Goal: Task Accomplishment & Management: Use online tool/utility

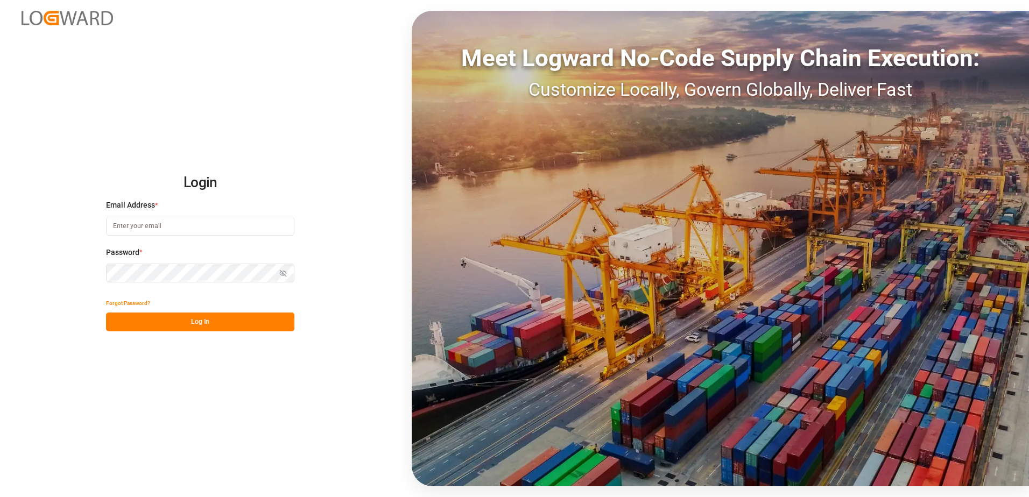
click at [152, 231] on input at bounding box center [200, 226] width 188 height 19
type input "brittney.young@fedex.com"
click at [283, 273] on icon "button" at bounding box center [283, 273] width 6 height 6
click at [224, 325] on button "Log In" at bounding box center [200, 322] width 188 height 19
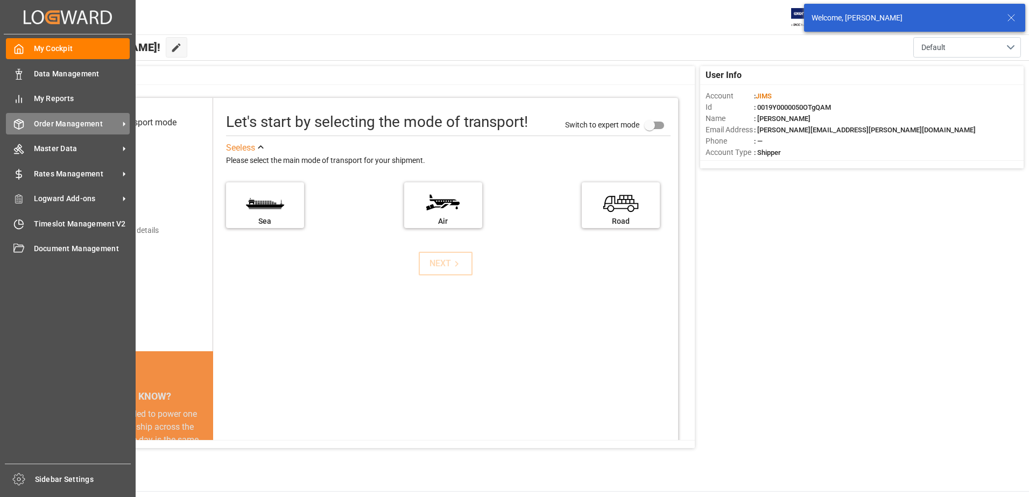
click at [77, 122] on span "Order Management" at bounding box center [76, 123] width 85 height 11
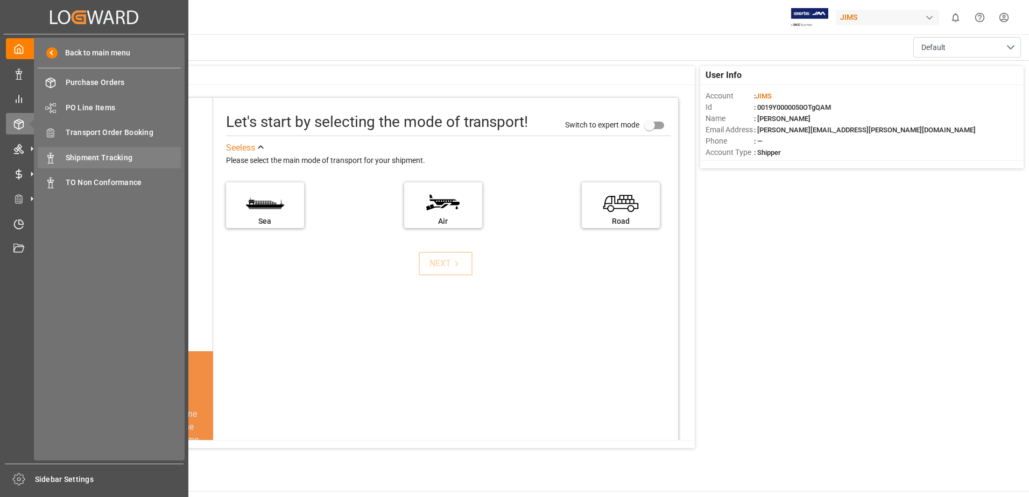
click at [104, 157] on span "Shipment Tracking" at bounding box center [124, 157] width 116 height 11
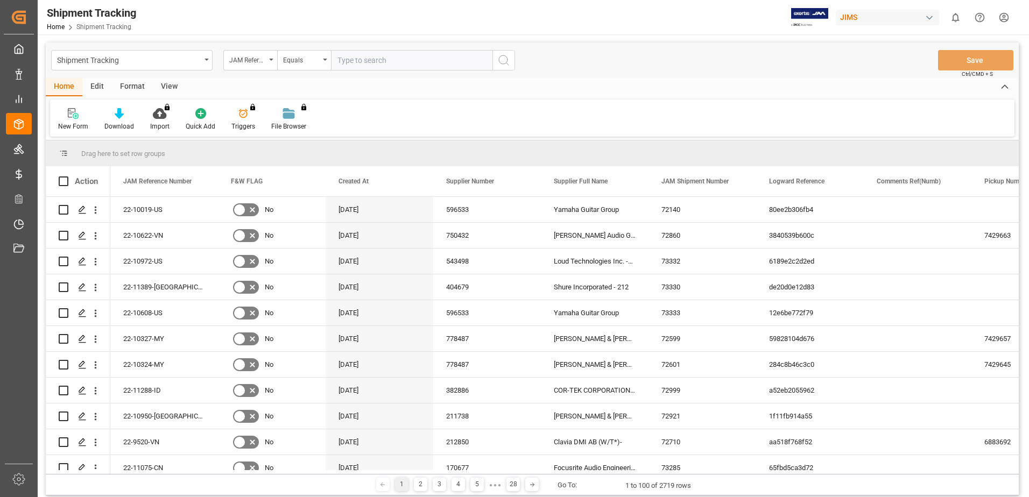
click at [420, 66] on input "text" at bounding box center [411, 60] width 161 height 20
type input "22-8968-us"
click at [495, 57] on button "search button" at bounding box center [503, 60] width 23 height 20
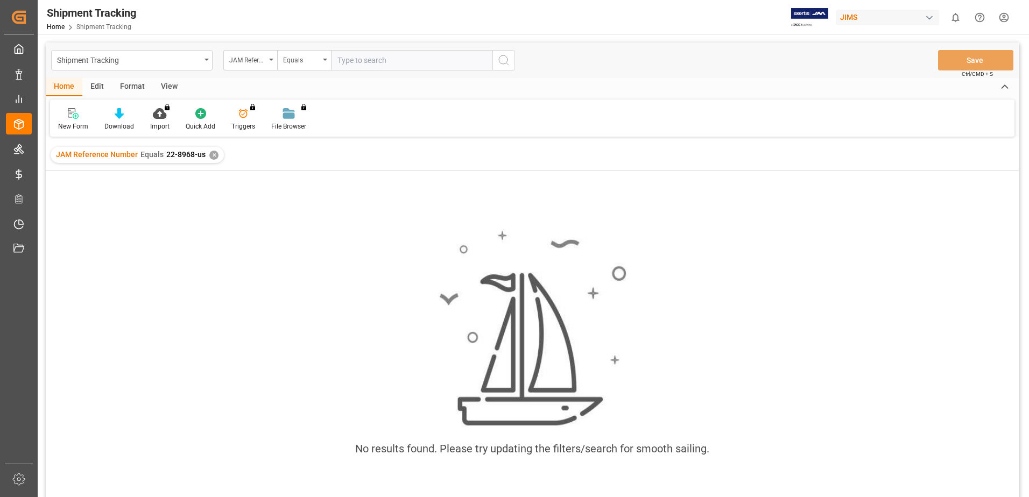
click at [211, 156] on div "✕" at bounding box center [213, 155] width 9 height 9
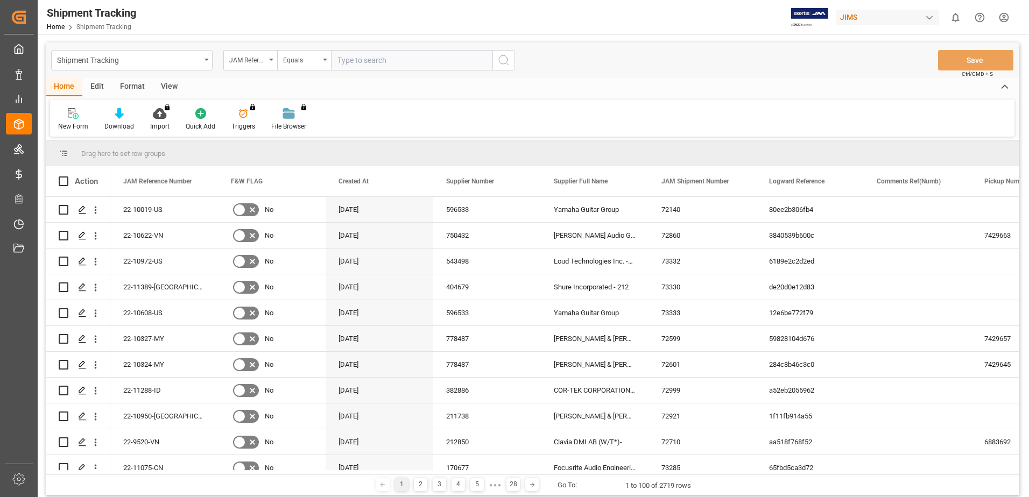
click at [370, 62] on input "text" at bounding box center [411, 60] width 161 height 20
type input "22-10410-us"
click at [496, 53] on button "search button" at bounding box center [503, 60] width 23 height 20
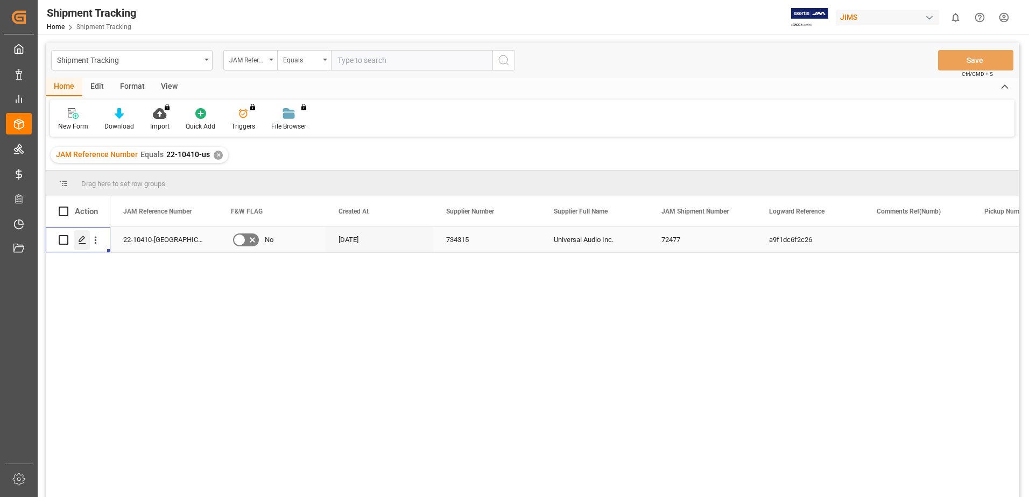
click at [80, 239] on icon "Press SPACE to select this row." at bounding box center [82, 240] width 9 height 9
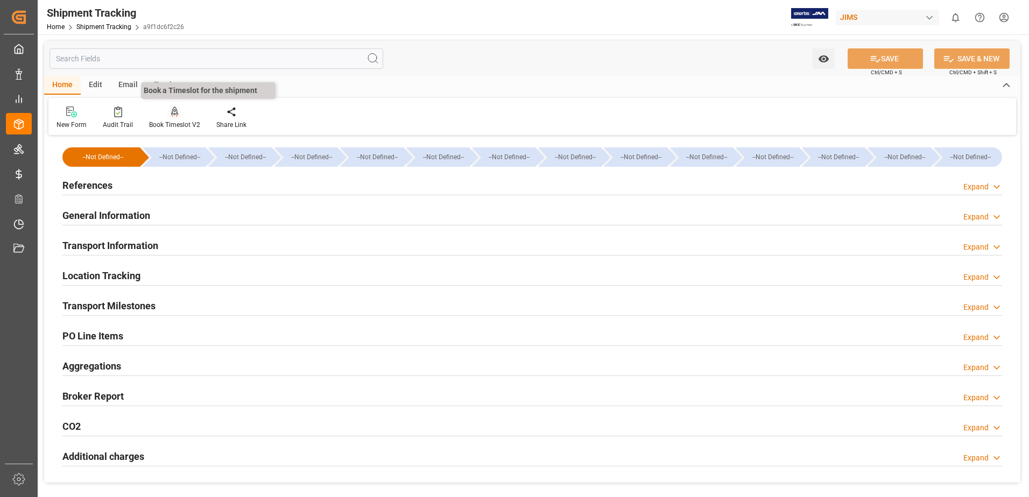
click at [174, 119] on div "Book Timeslot V2" at bounding box center [174, 118] width 67 height 24
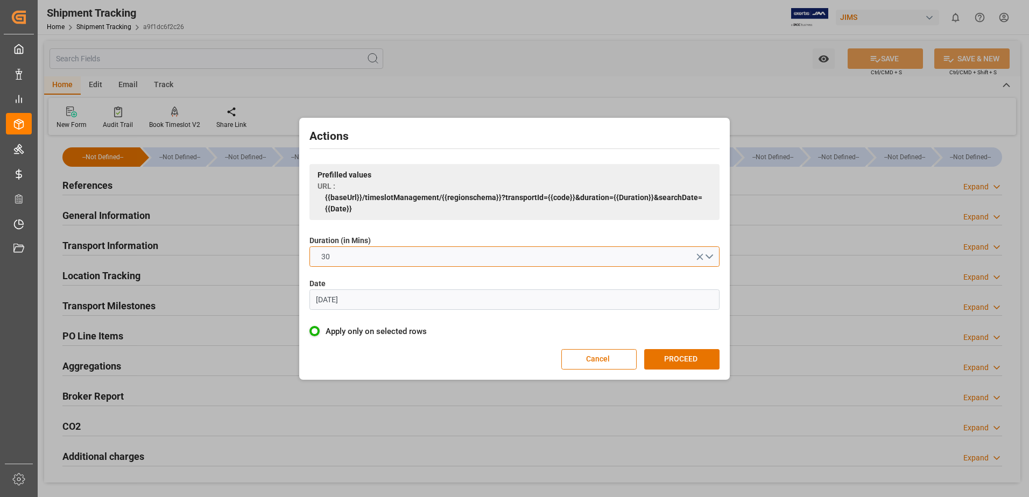
click at [513, 250] on button "30" at bounding box center [514, 256] width 410 height 20
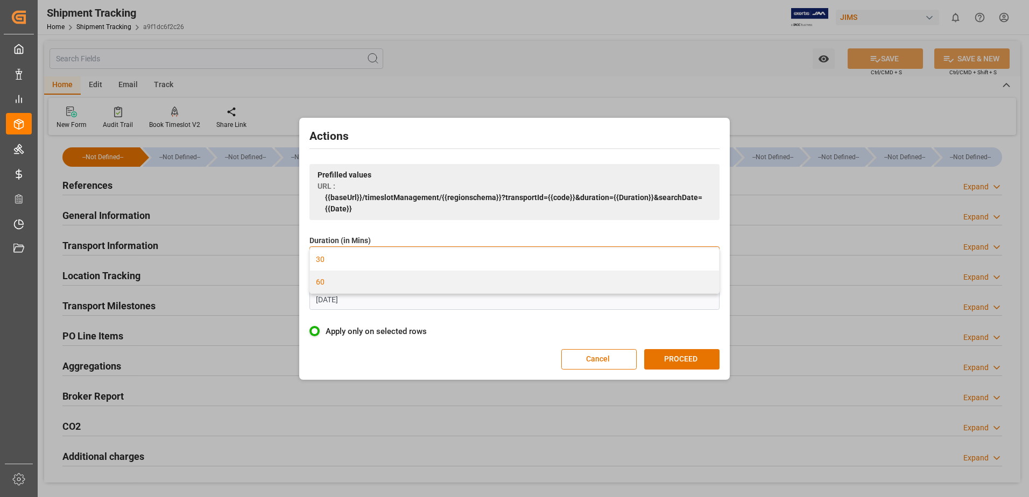
click at [447, 286] on div "60" at bounding box center [514, 282] width 409 height 23
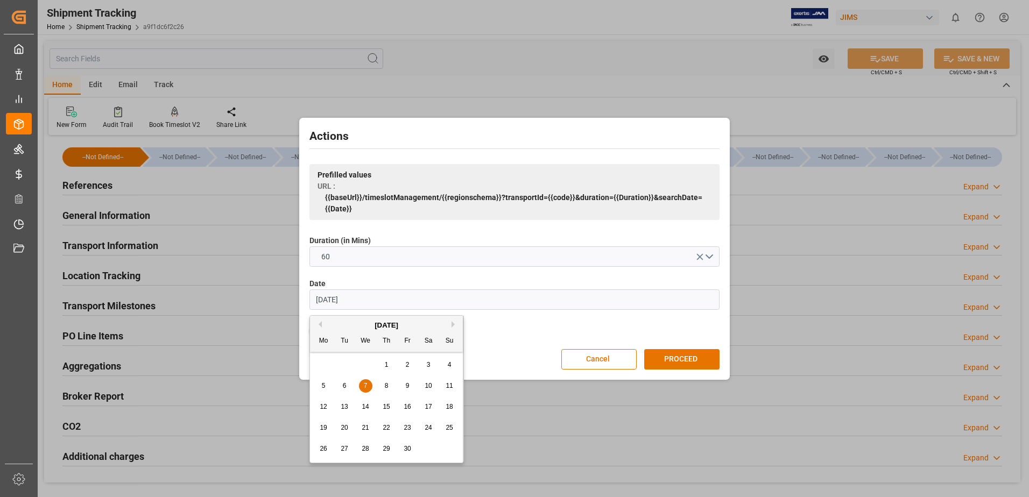
click at [357, 300] on input "07.06.2023" at bounding box center [514, 299] width 410 height 20
click at [406, 386] on span "10" at bounding box center [406, 386] width 7 height 8
type input "10.10.2025"
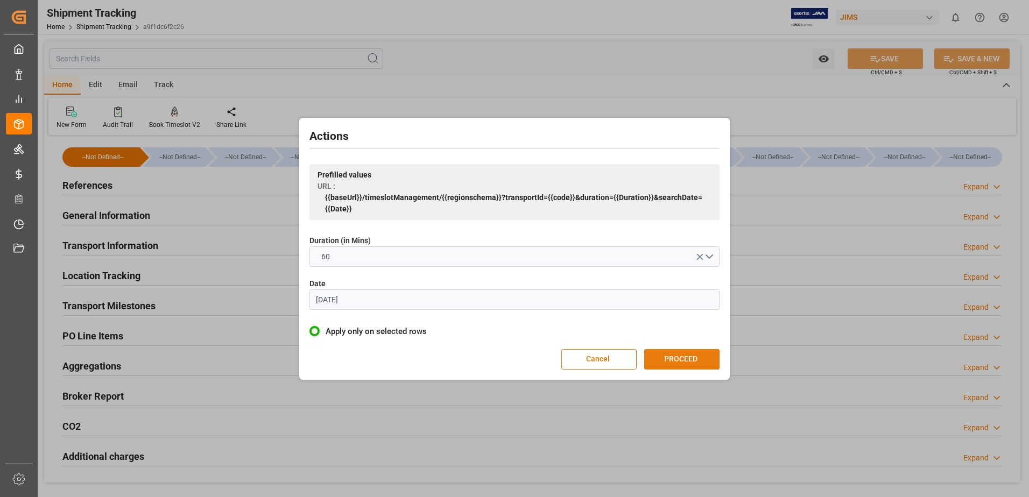
click at [672, 353] on button "PROCEED" at bounding box center [681, 359] width 75 height 20
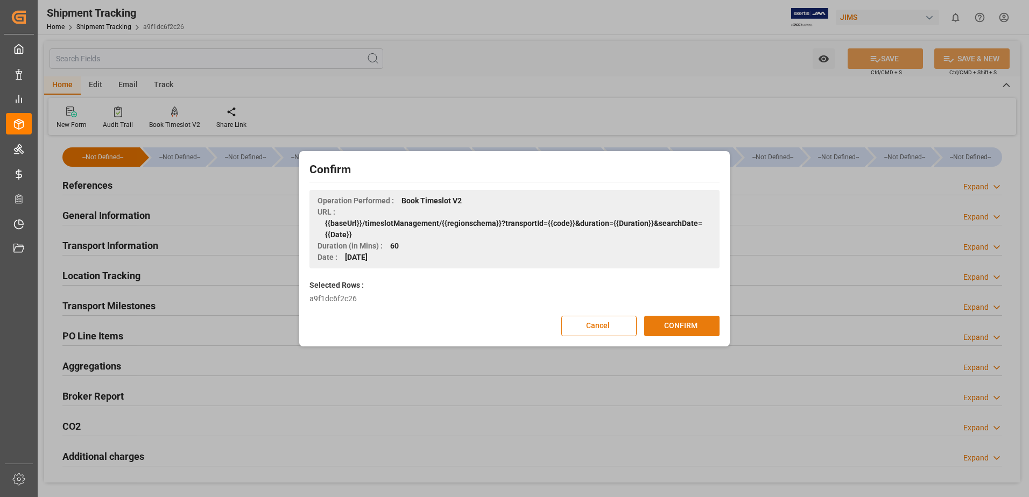
click at [682, 322] on button "CONFIRM" at bounding box center [681, 326] width 75 height 20
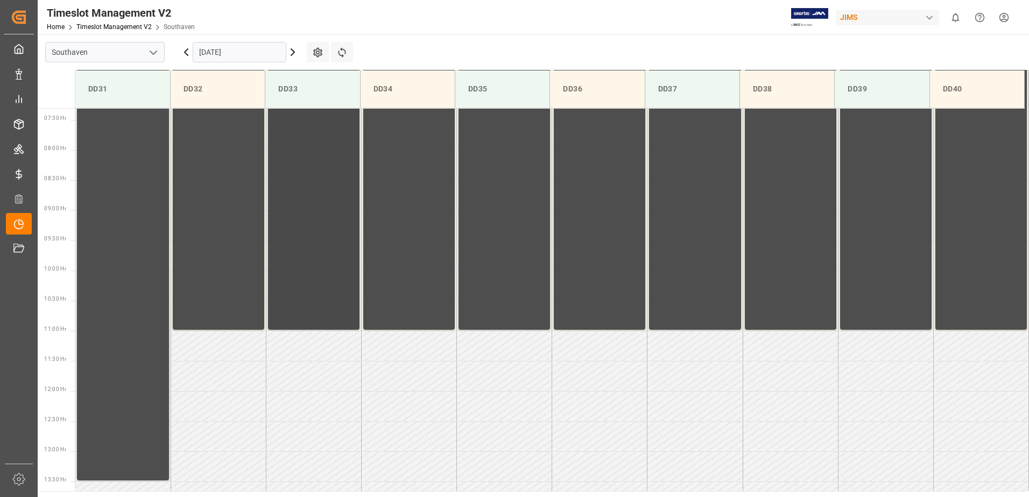
scroll to position [266, 0]
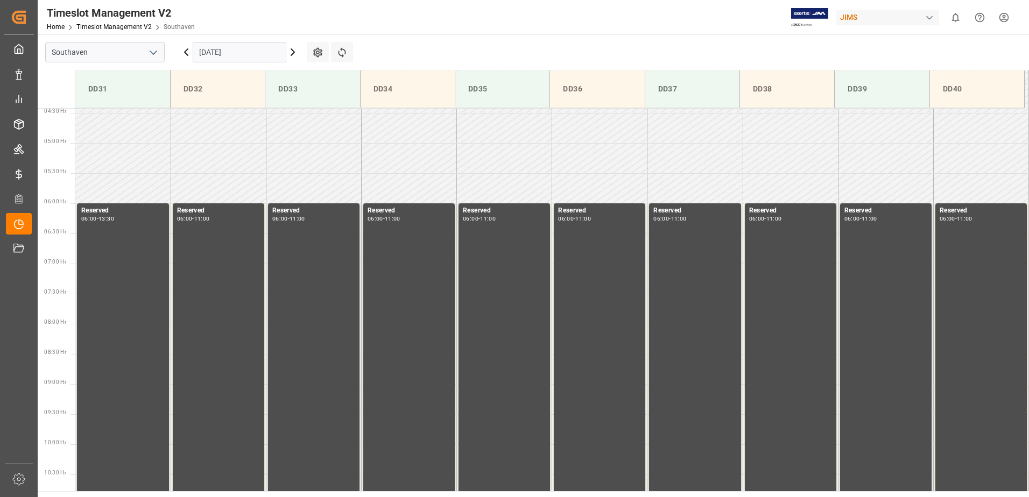
click at [293, 51] on icon at bounding box center [292, 52] width 3 height 6
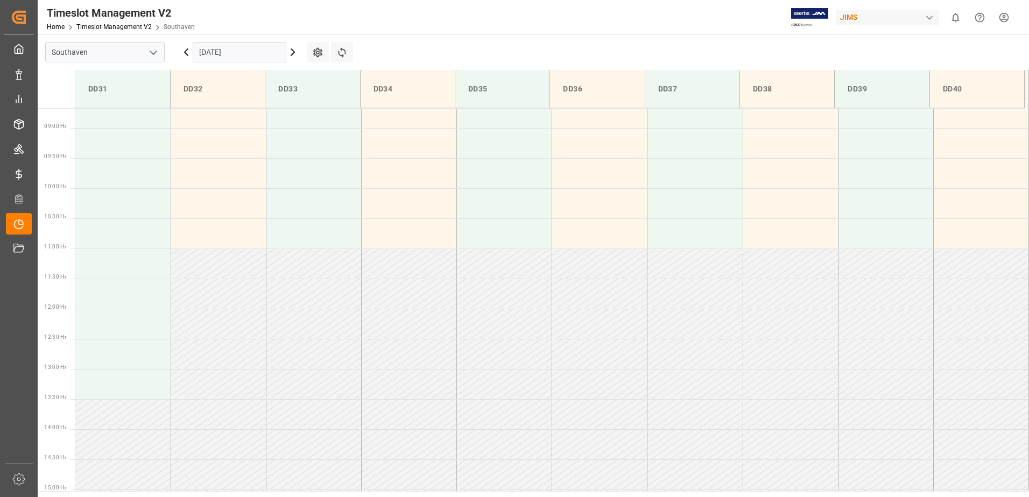
scroll to position [535, 0]
click at [235, 56] on input "11.10.2025" at bounding box center [240, 52] width 94 height 20
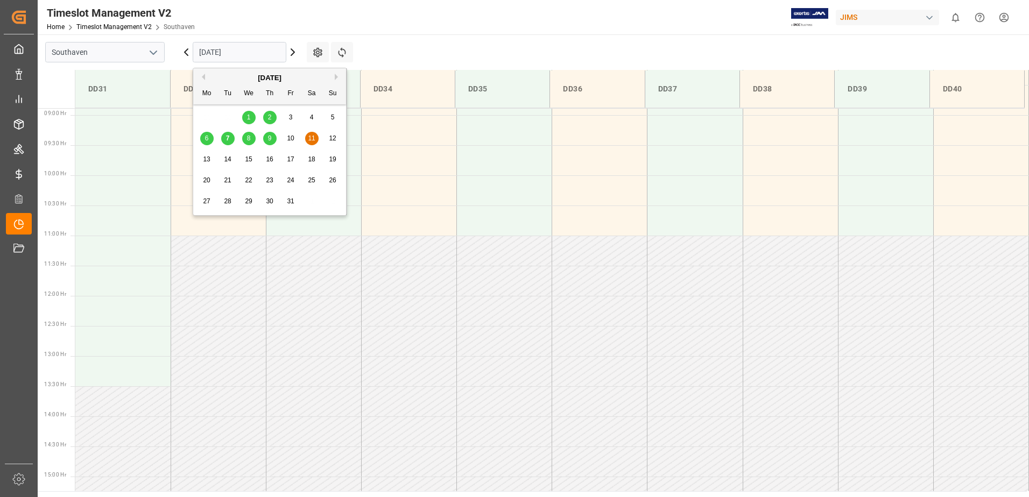
click at [208, 159] on span "13" at bounding box center [206, 159] width 7 height 8
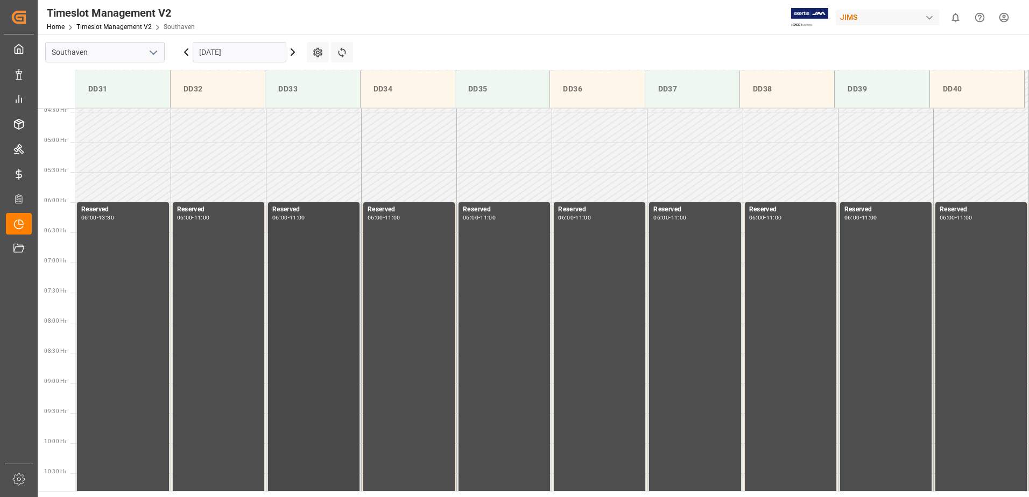
scroll to position [266, 0]
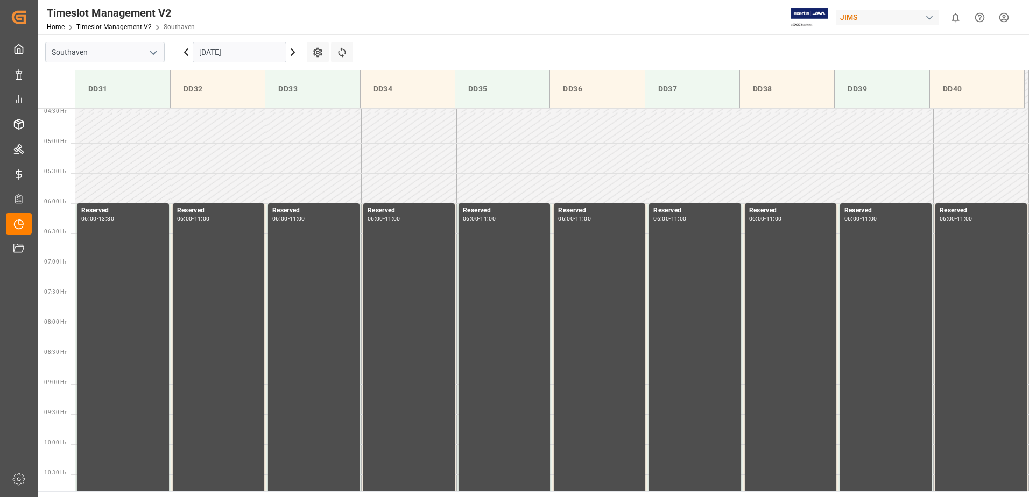
click at [245, 60] on input "13.10.2025" at bounding box center [240, 52] width 94 height 20
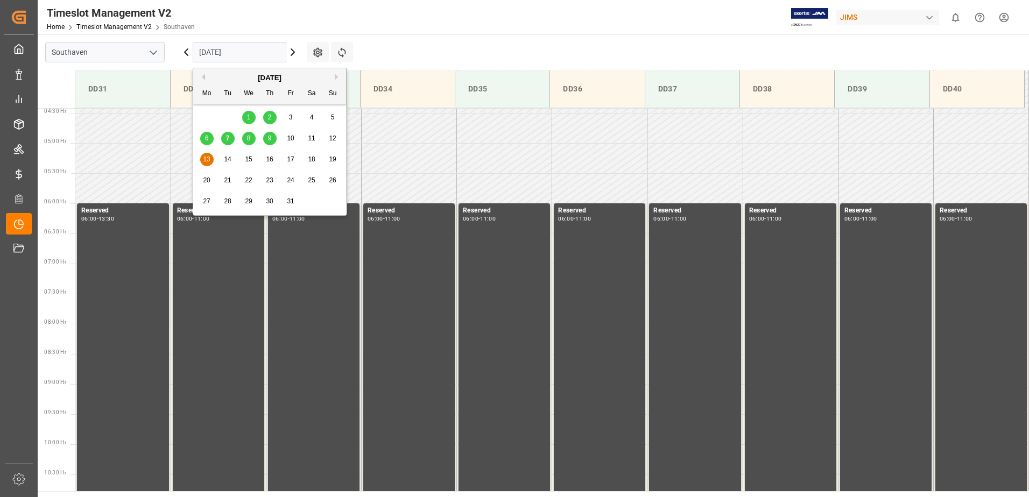
click at [230, 154] on div "14" at bounding box center [227, 159] width 13 height 13
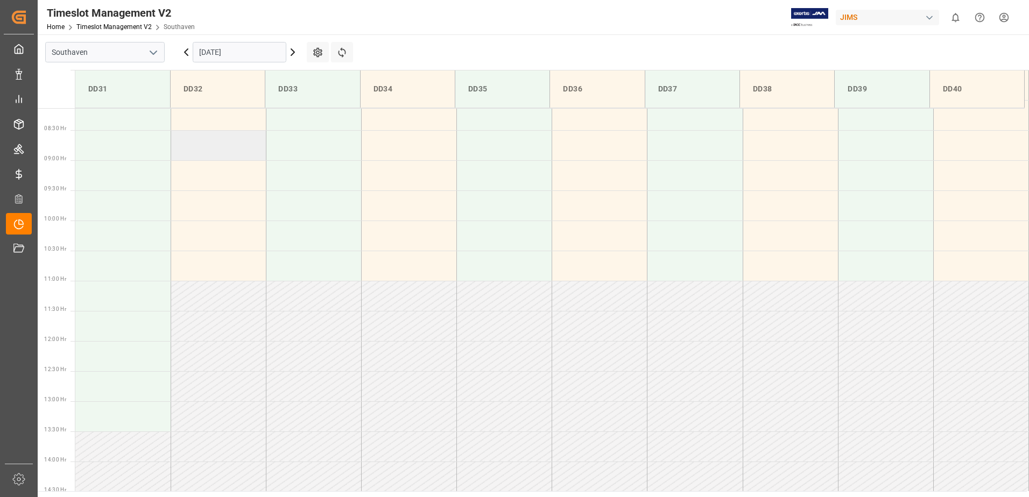
scroll to position [428, 0]
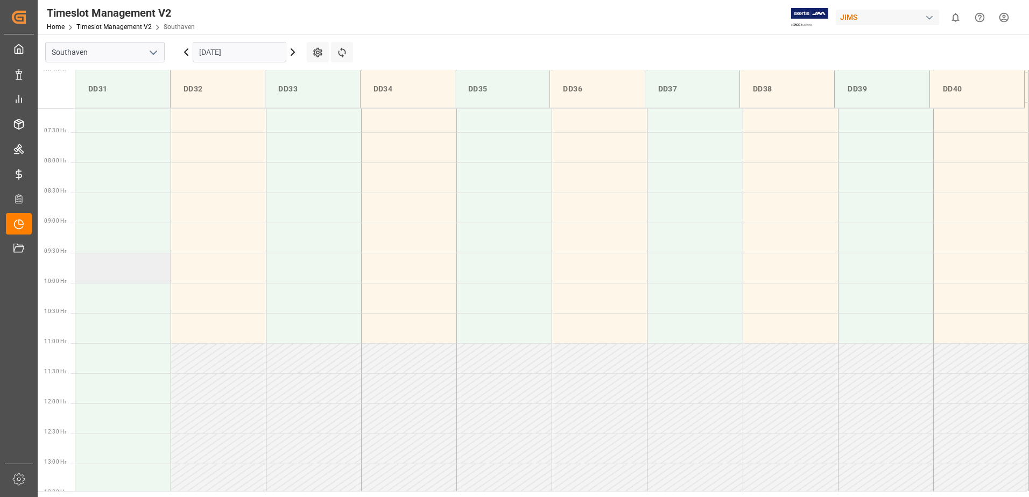
click at [117, 275] on td at bounding box center [122, 268] width 95 height 30
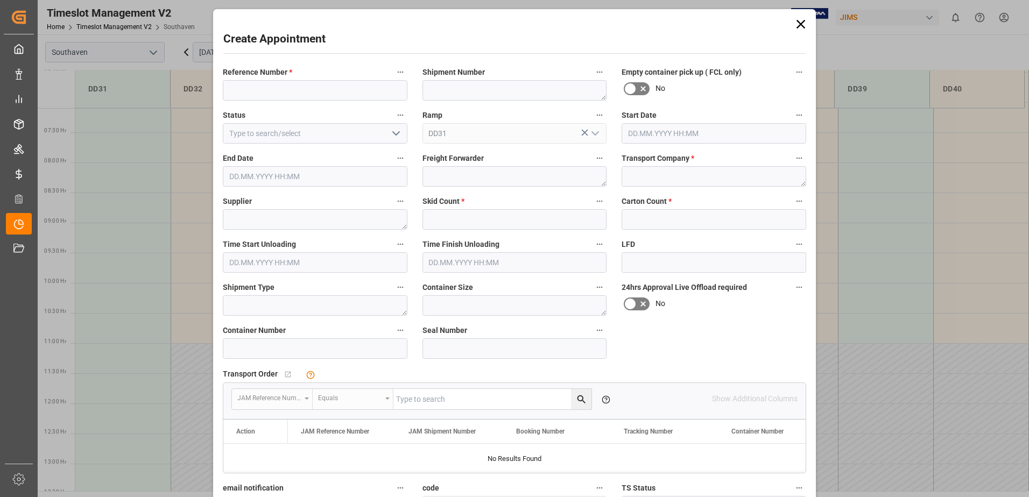
type input "14.10.2025 09:30"
type input "14.10.2025 10:00"
click at [318, 94] on input at bounding box center [315, 90] width 185 height 20
type input "22-10410-us"
click at [690, 183] on textarea at bounding box center [713, 176] width 185 height 20
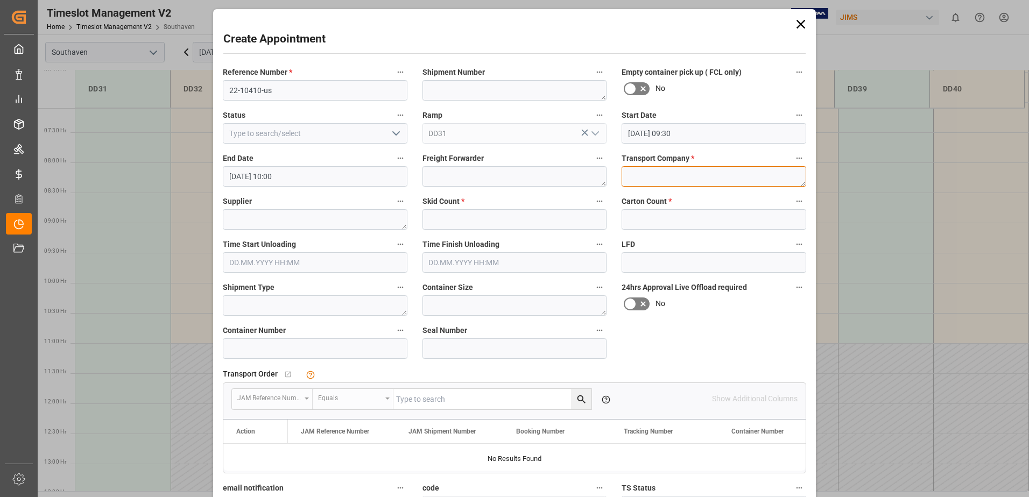
type textarea "f"
type textarea "FedEx Freight"
click at [531, 214] on input "text" at bounding box center [514, 219] width 185 height 20
type input "2"
click at [669, 210] on input "text" at bounding box center [713, 219] width 185 height 20
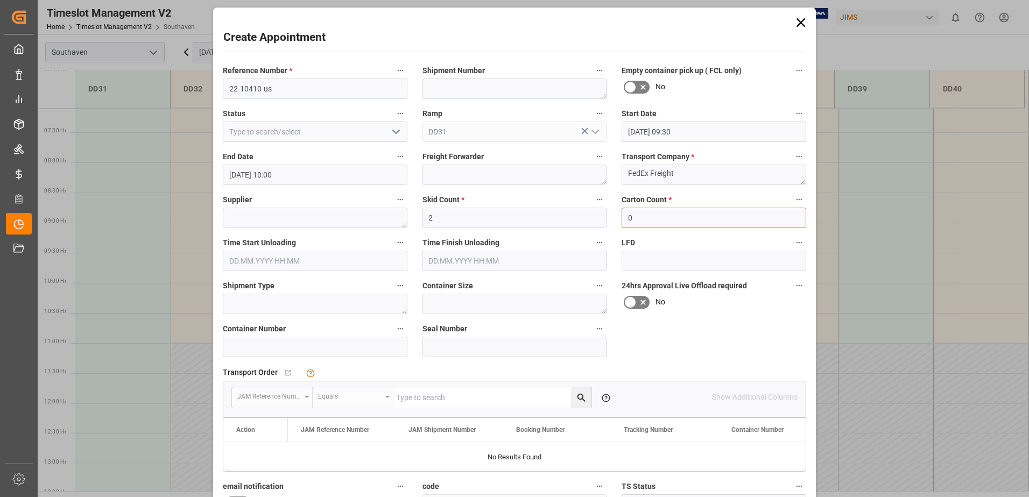
scroll to position [0, 0]
type input "0"
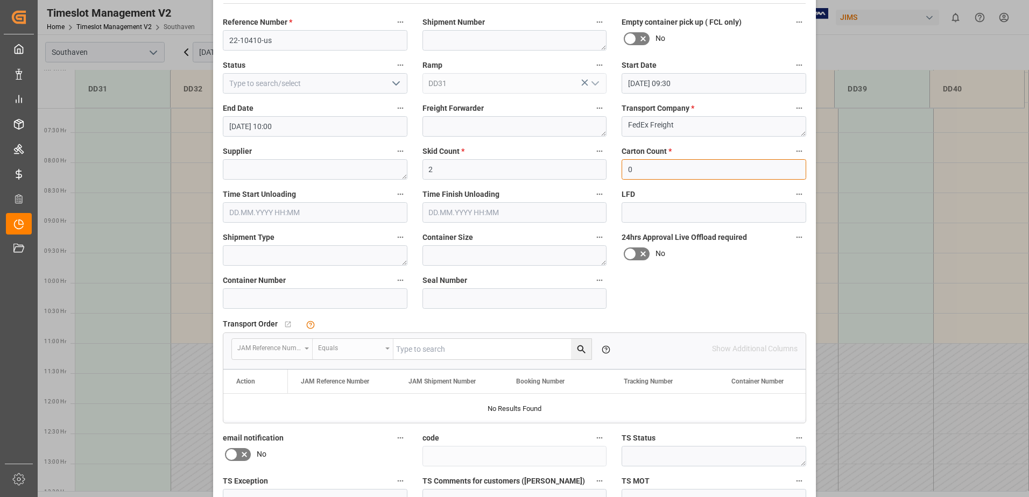
scroll to position [160, 0]
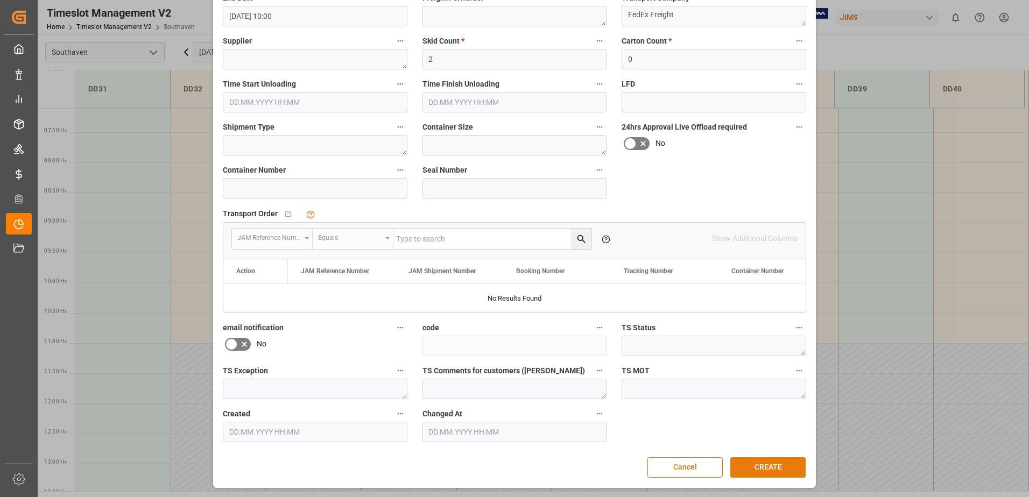
click at [753, 464] on button "CREATE" at bounding box center [767, 467] width 75 height 20
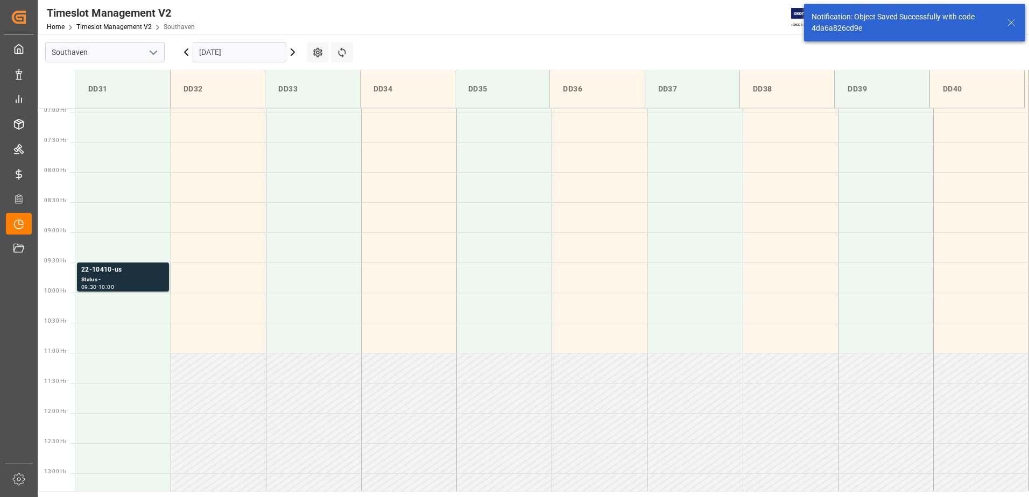
scroll to position [314, 0]
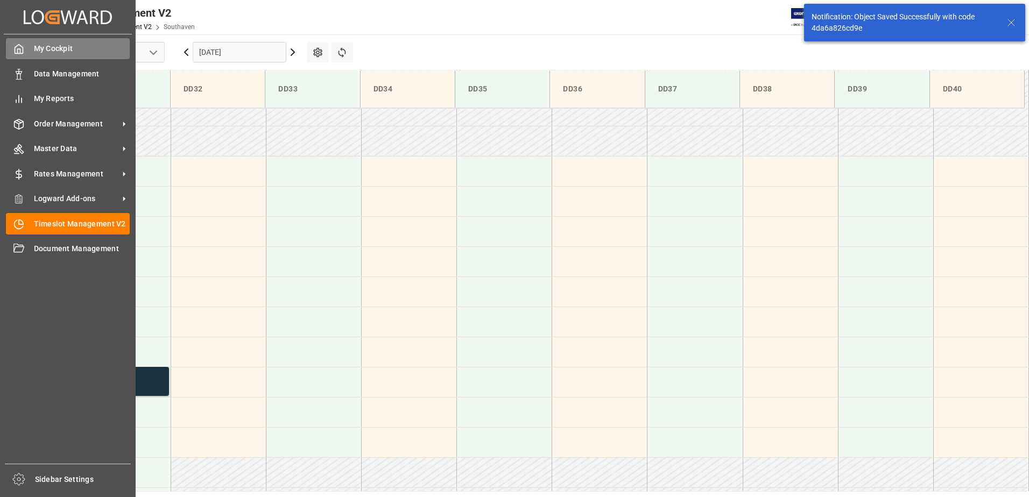
click at [22, 44] on icon at bounding box center [18, 49] width 11 height 11
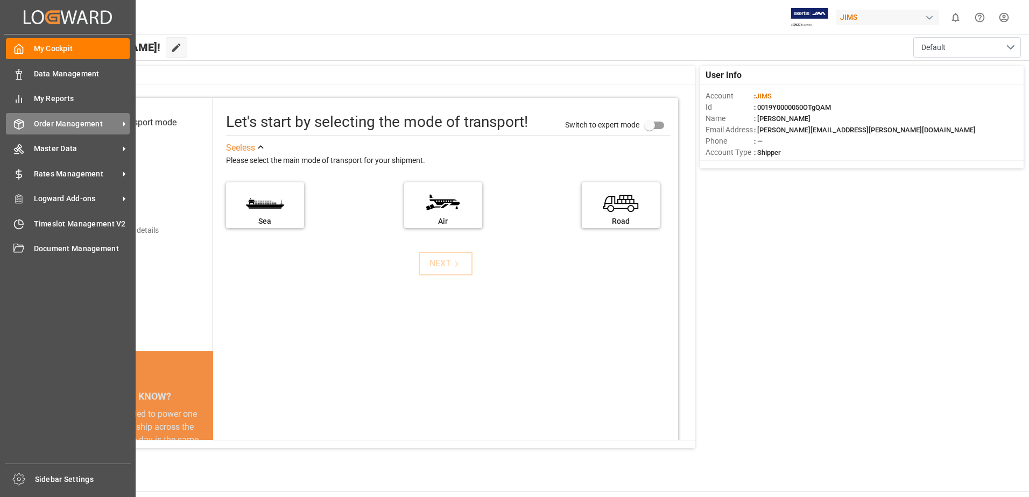
click at [74, 123] on span "Order Management" at bounding box center [76, 123] width 85 height 11
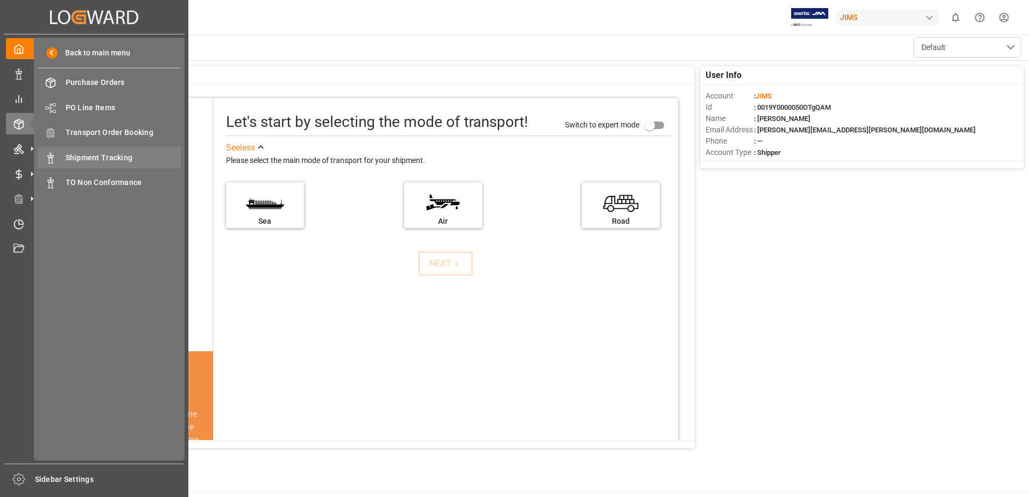
click at [136, 159] on span "Shipment Tracking" at bounding box center [124, 157] width 116 height 11
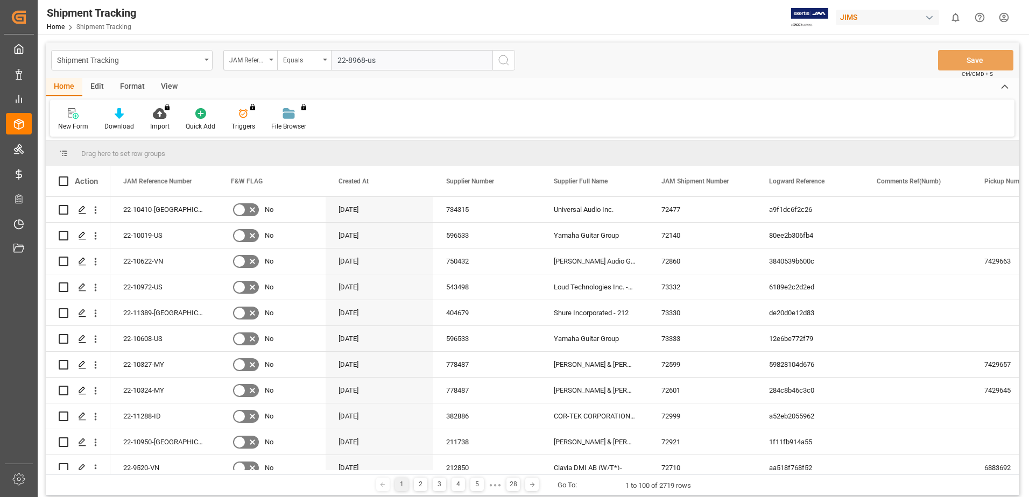
type input "22-8968-us"
click at [503, 60] on icon "search button" at bounding box center [503, 60] width 13 height 13
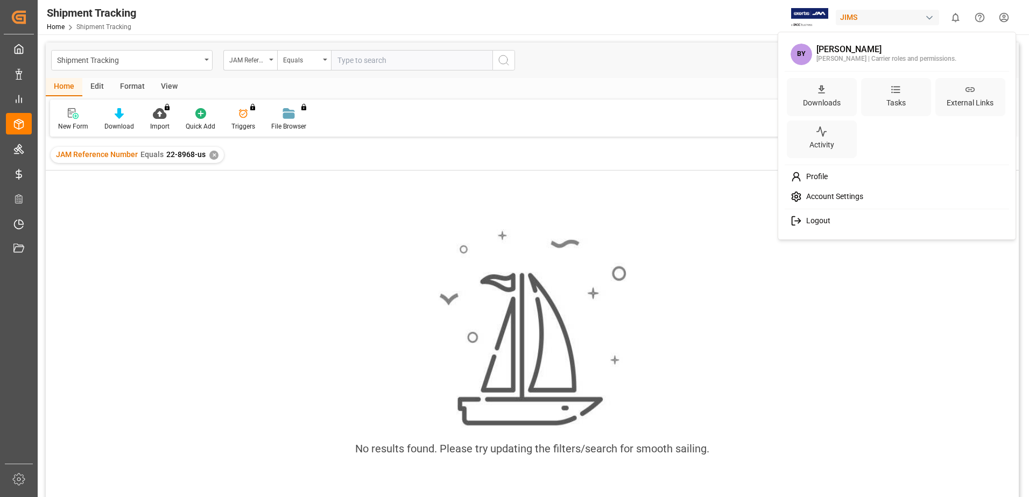
click at [1014, 21] on html "Created by potrace 1.15, written by Peter Selinger 2001-2017 Created by potrace…" at bounding box center [514, 248] width 1029 height 497
click at [820, 223] on span "Logout" at bounding box center [816, 221] width 29 height 10
